Goal: Task Accomplishment & Management: Complete application form

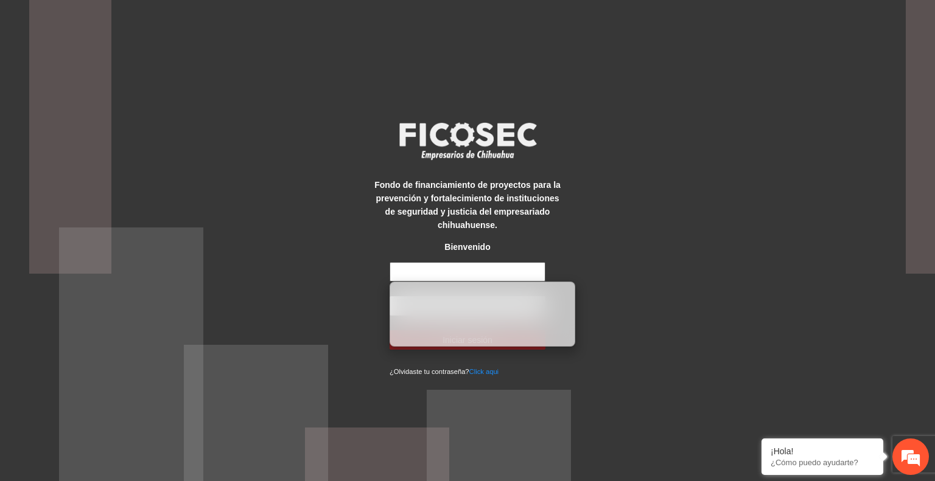
click at [459, 272] on input "text" at bounding box center [467, 271] width 156 height 19
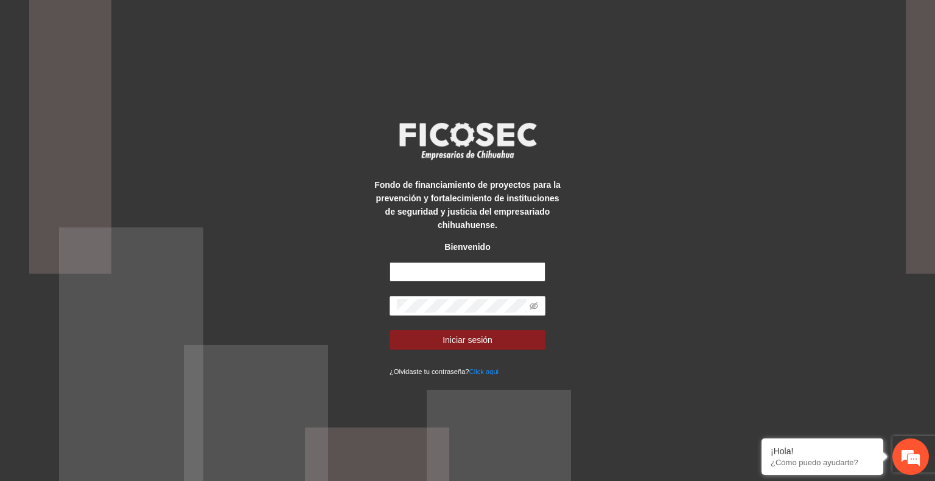
type input "**********"
click at [489, 337] on span "Iniciar sesión" at bounding box center [467, 339] width 50 height 13
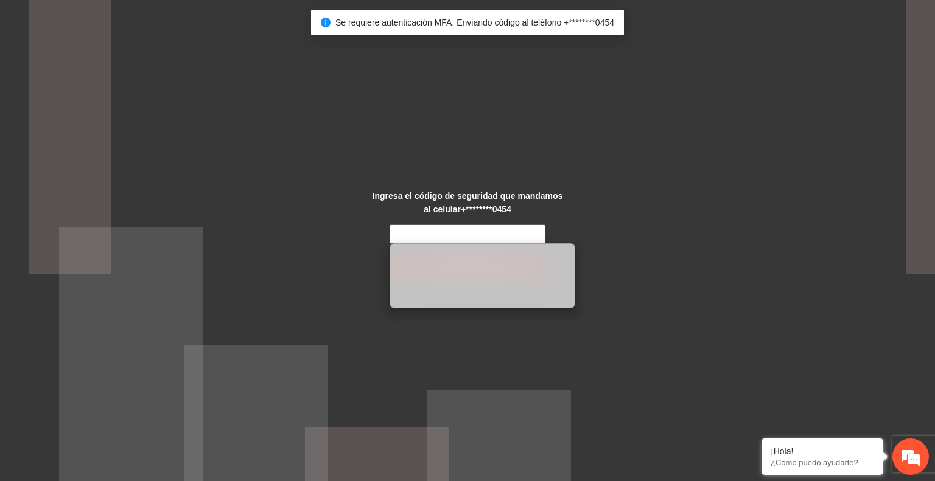
click at [441, 236] on input "text" at bounding box center [467, 234] width 156 height 19
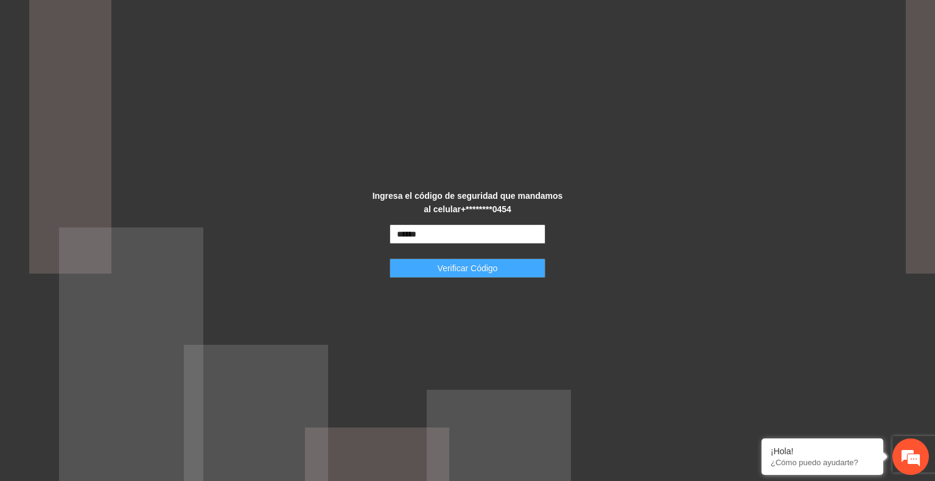
type input "******"
click at [444, 266] on span "Verificar Código" at bounding box center [468, 268] width 60 height 13
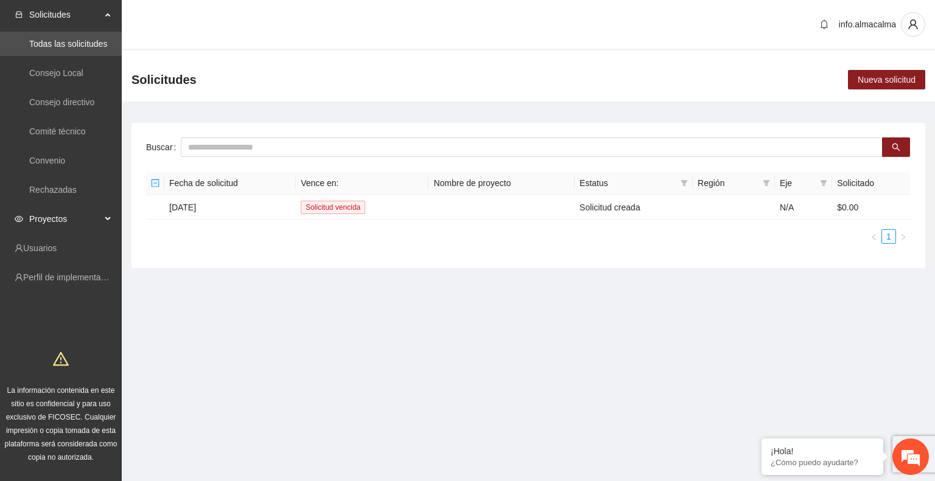
click at [71, 216] on span "Proyectos" at bounding box center [65, 219] width 72 height 24
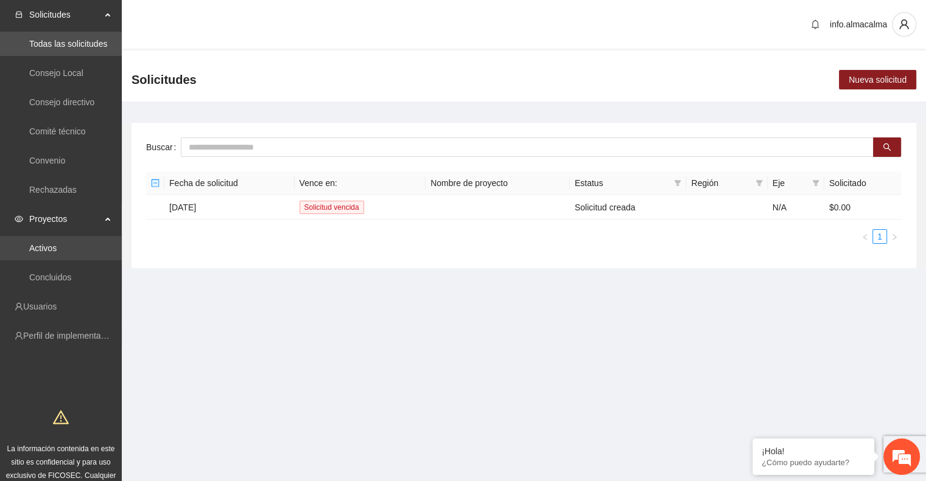
click at [49, 248] on link "Activos" at bounding box center [42, 248] width 27 height 10
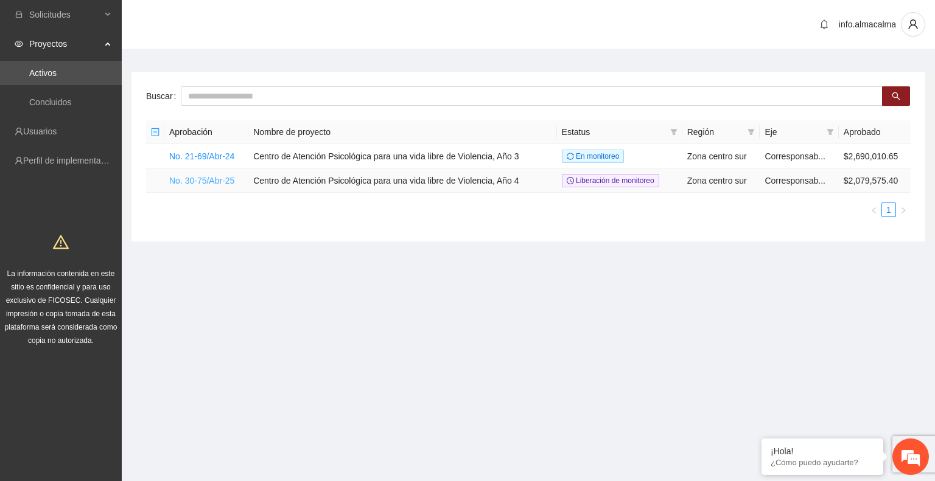
click at [215, 183] on link "No. 30-75/Abr-25" at bounding box center [201, 181] width 65 height 10
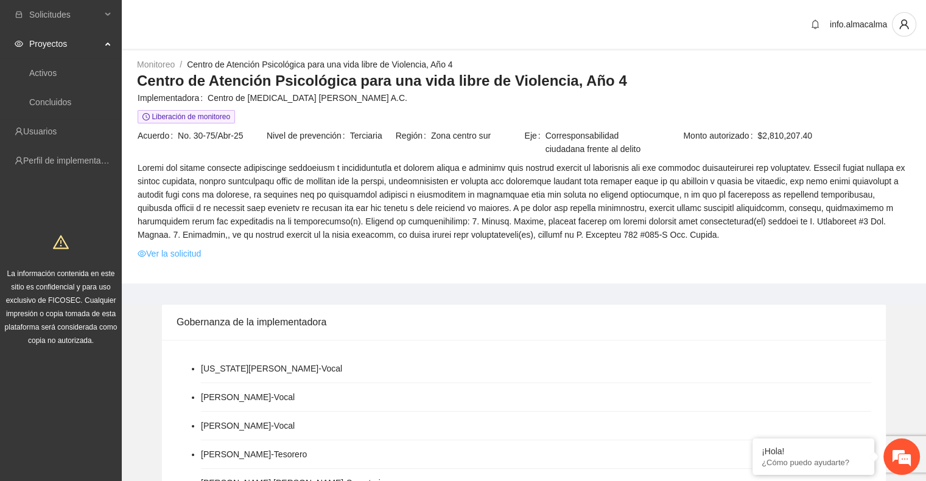
click at [174, 256] on link "Ver la solicitud" at bounding box center [169, 253] width 63 height 13
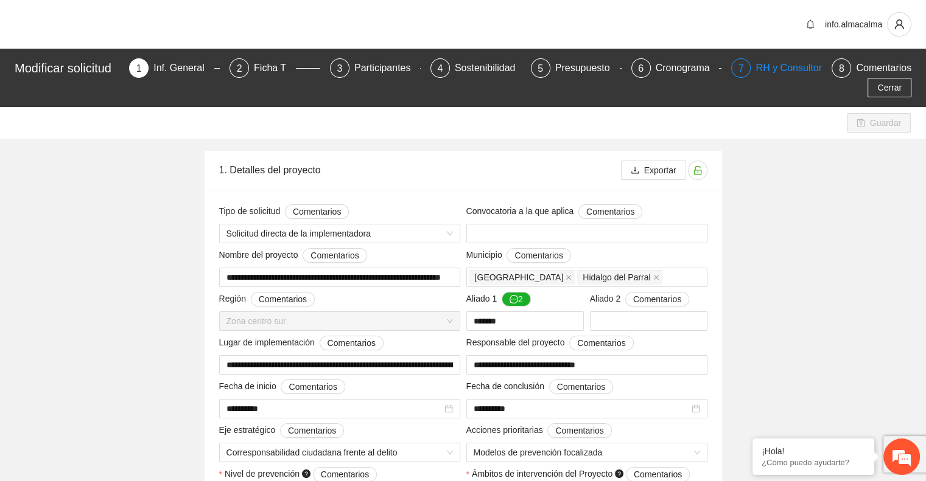
click at [775, 68] on div "RH y Consultores" at bounding box center [798, 67] width 86 height 19
